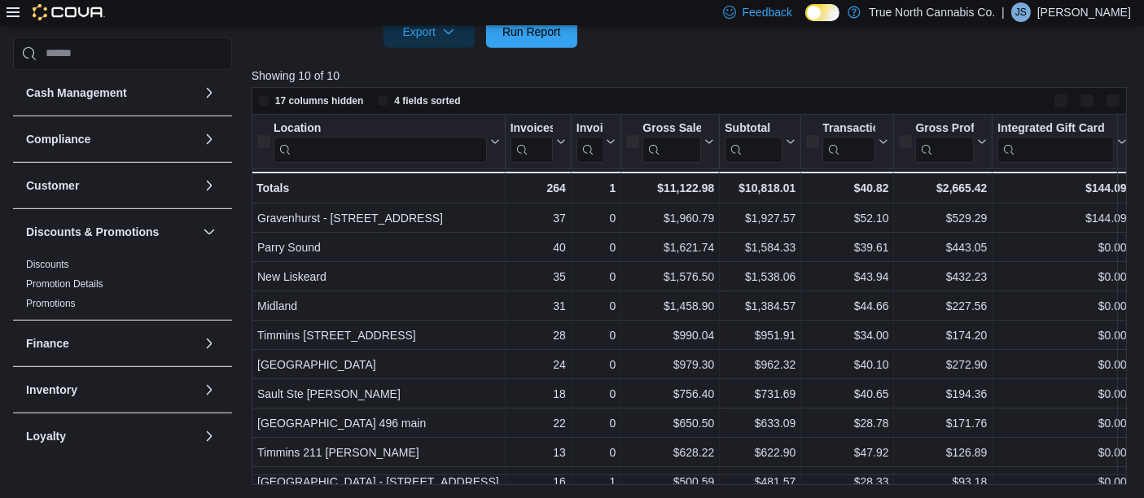
scroll to position [761, 0]
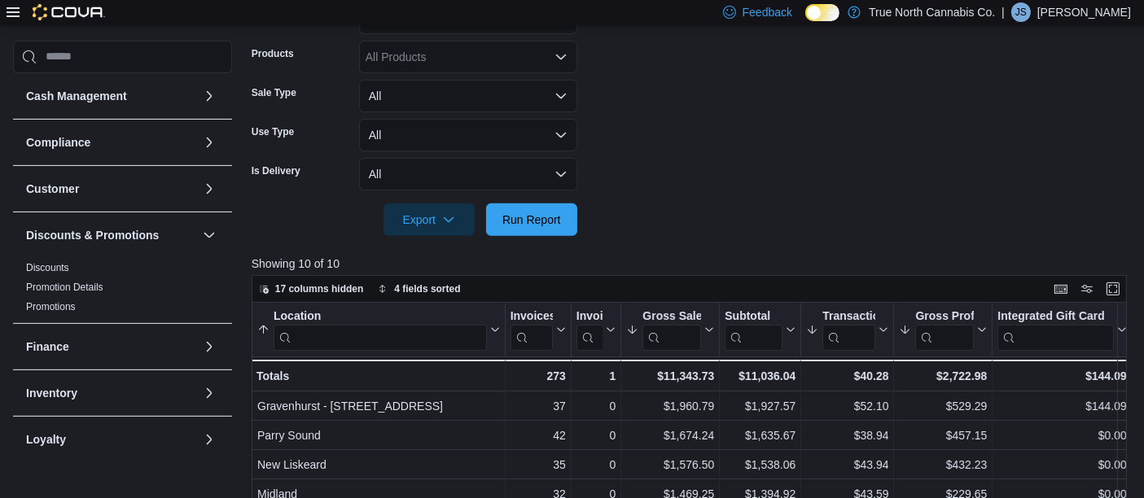
scroll to position [761, 0]
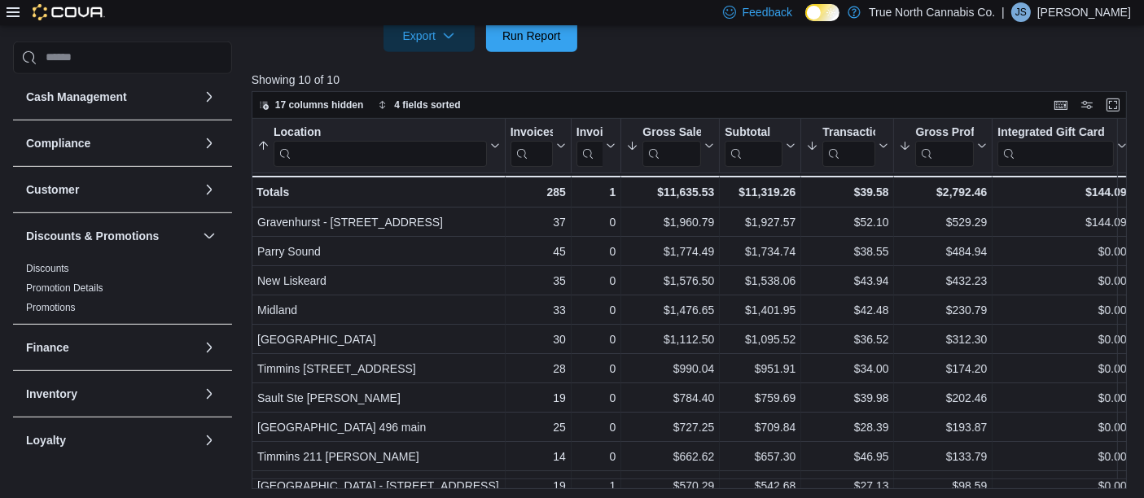
scroll to position [761, 0]
